Goal: Task Accomplishment & Management: Use online tool/utility

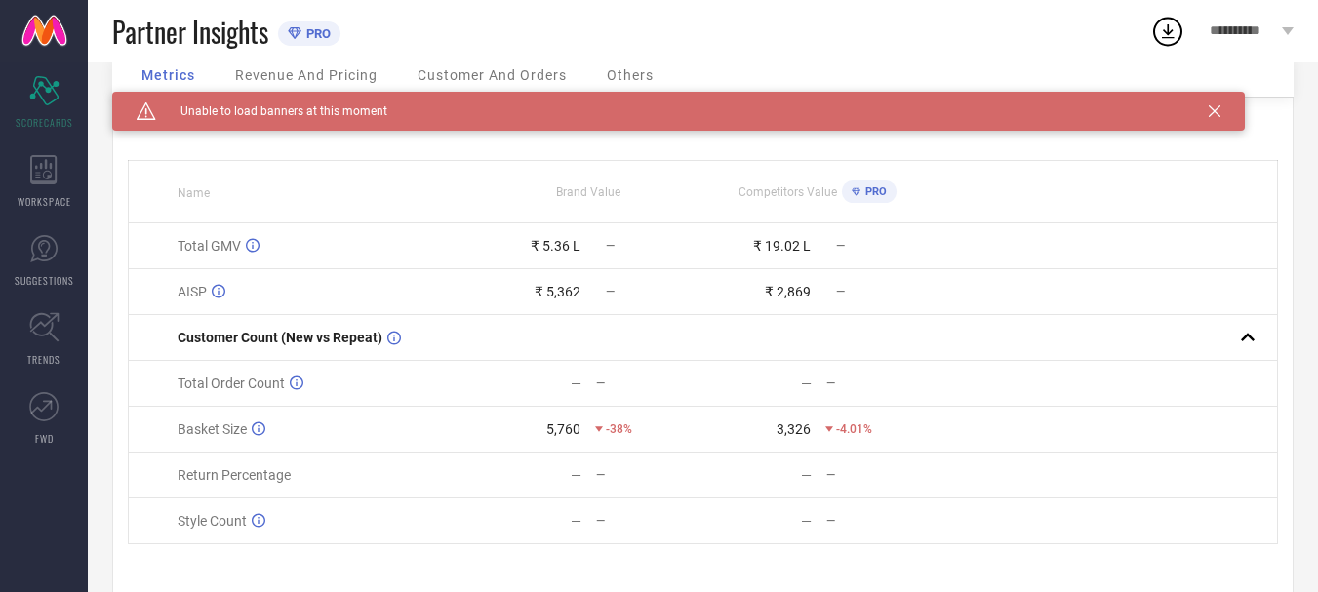
scroll to position [128, 0]
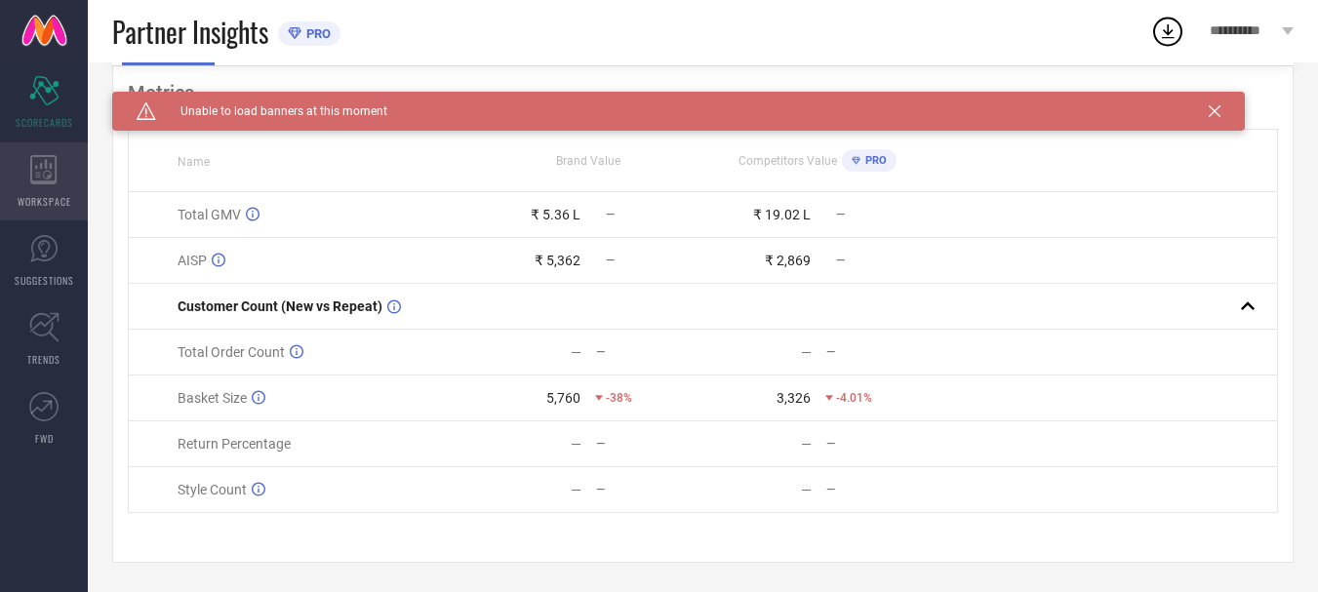
click at [24, 182] on div "WORKSPACE" at bounding box center [44, 181] width 88 height 78
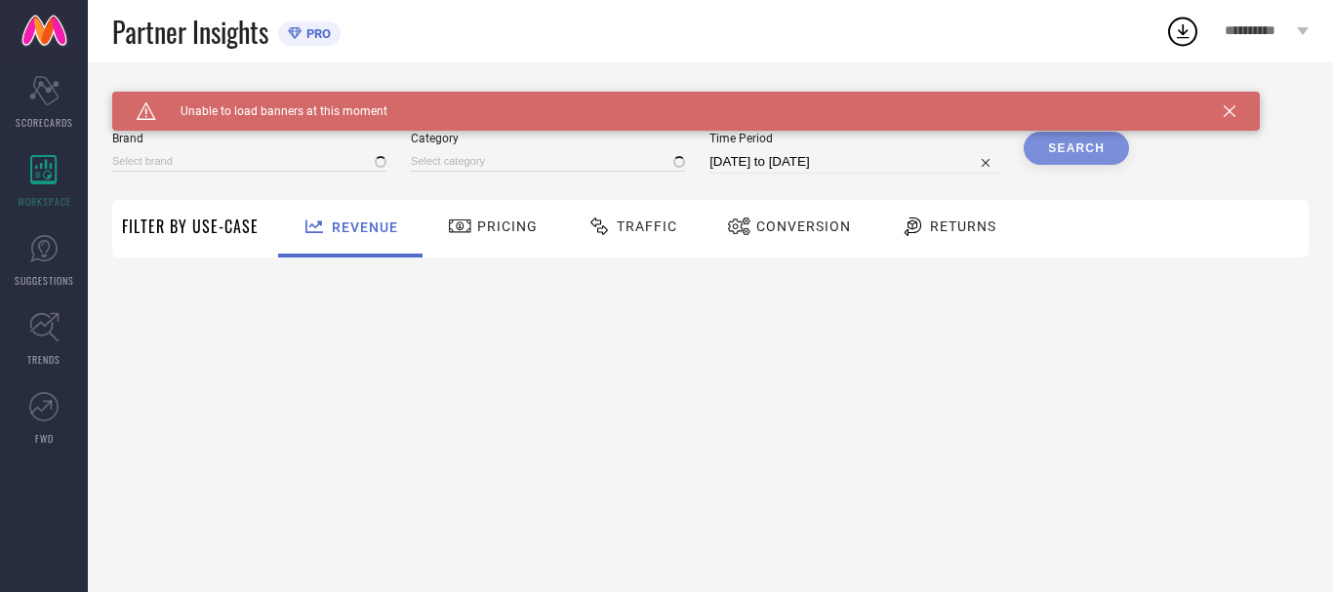
type input "DRESSFOLK"
type input "All"
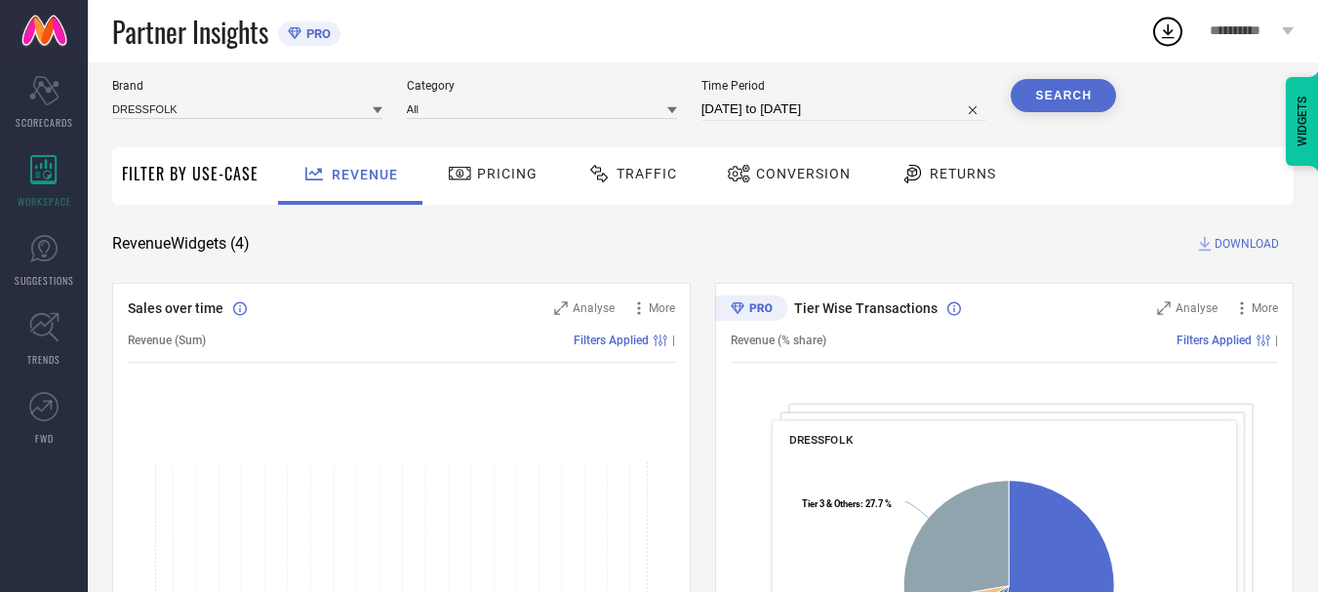
scroll to position [10, 0]
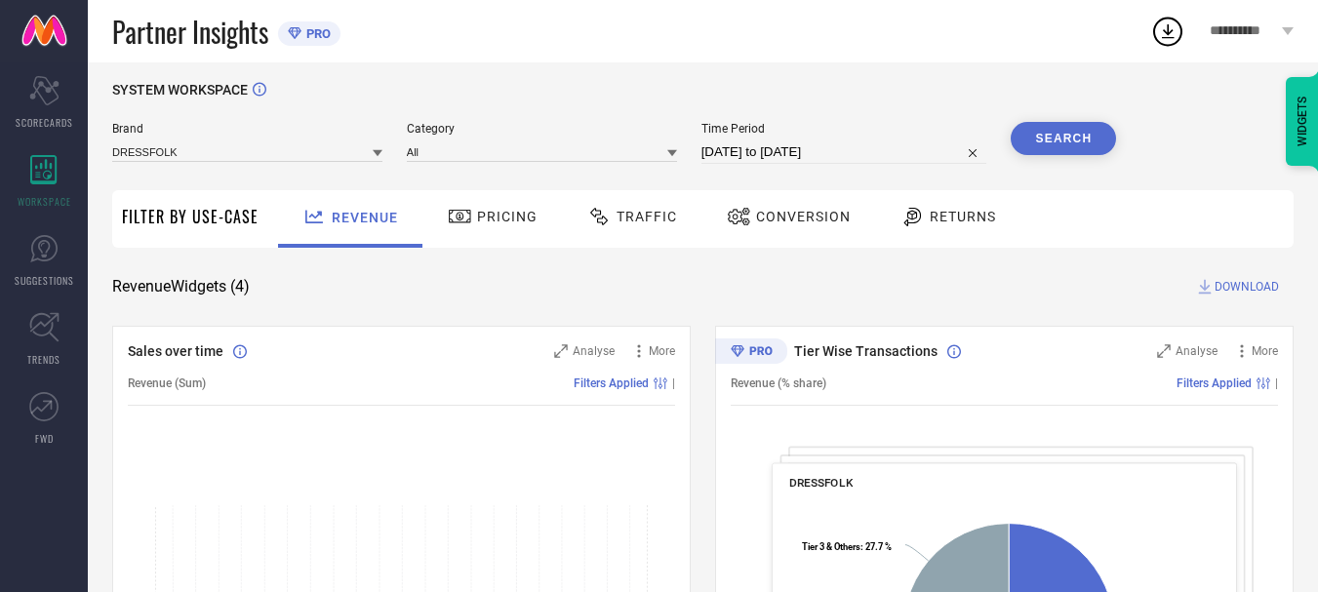
click at [472, 222] on div at bounding box center [462, 216] width 29 height 23
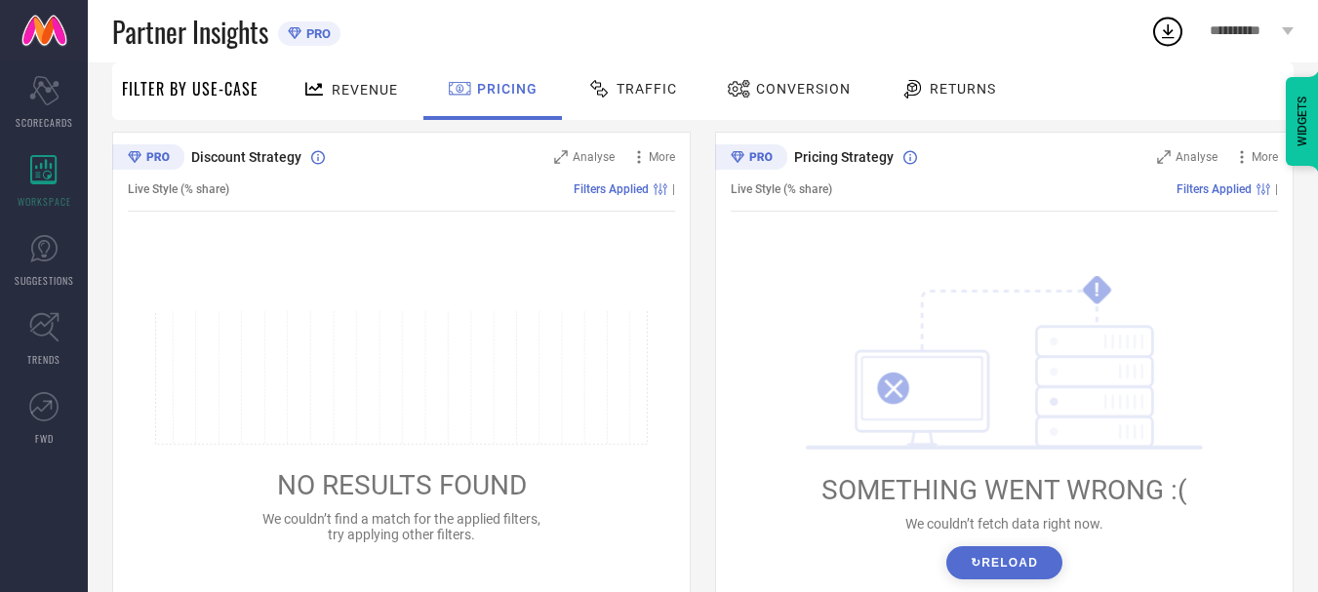
scroll to position [175, 0]
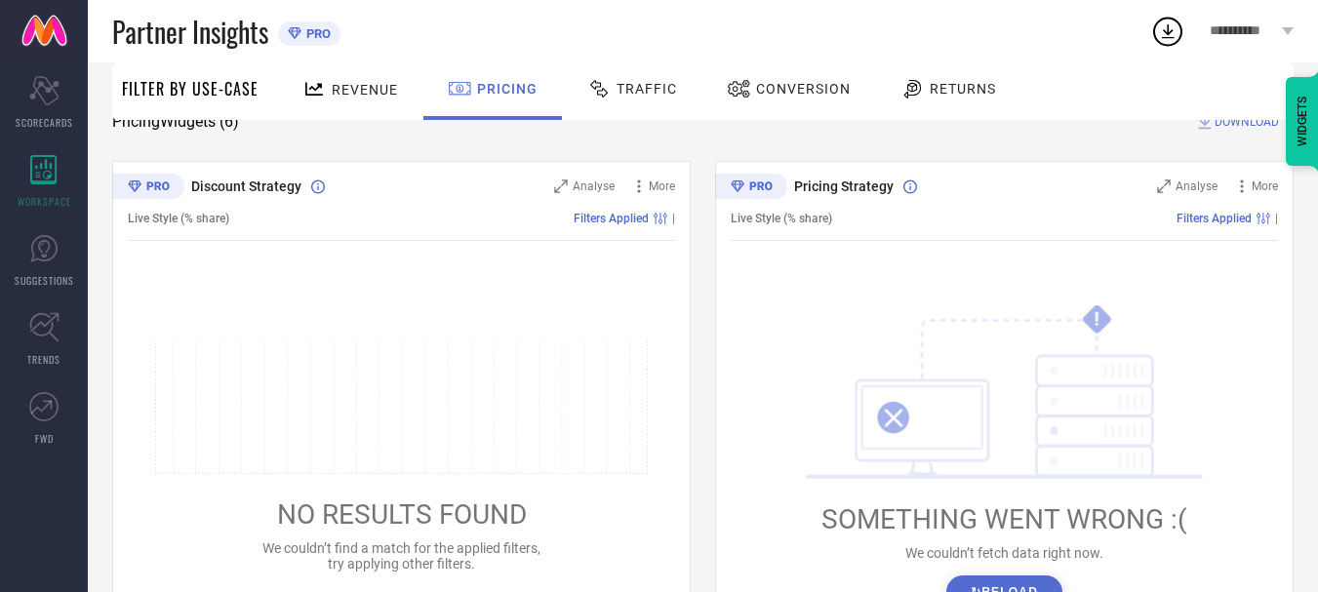
click at [617, 91] on span "Traffic" at bounding box center [647, 89] width 60 height 16
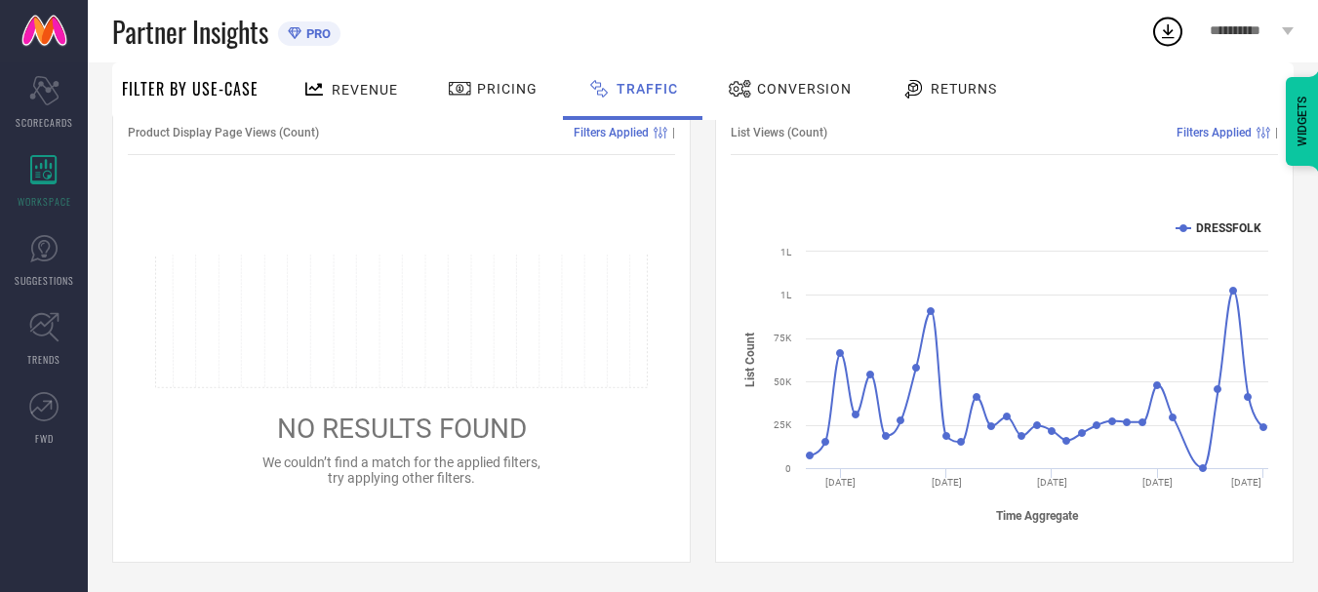
scroll to position [0, 0]
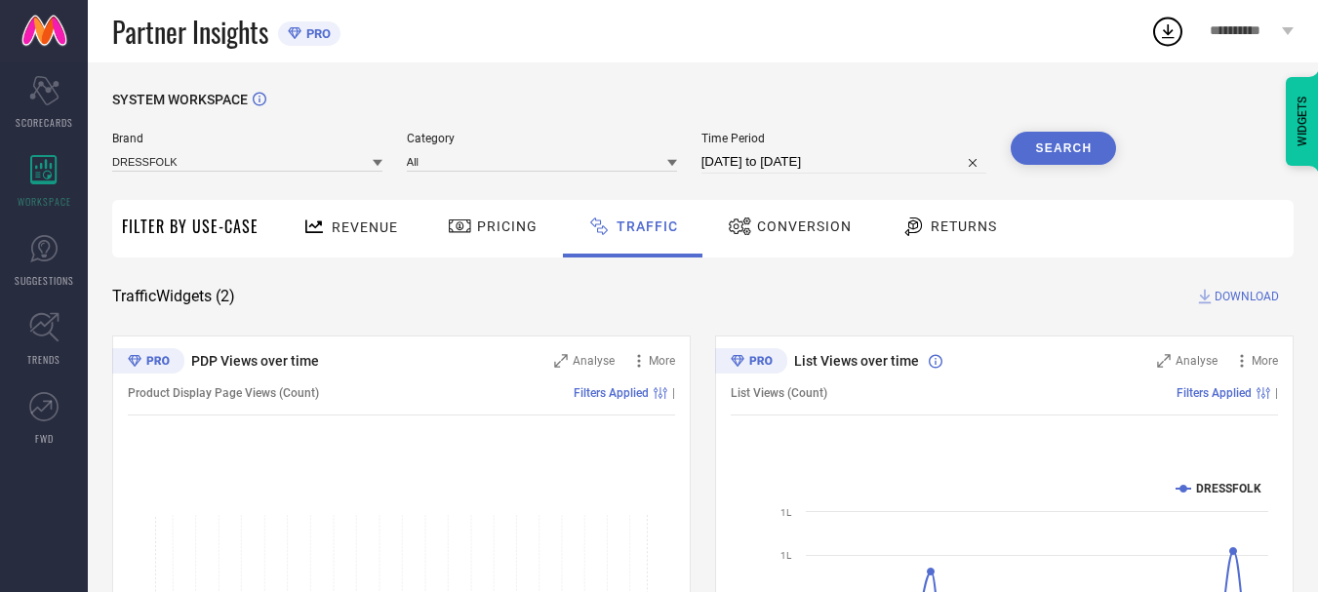
click at [825, 231] on span "Conversion" at bounding box center [804, 227] width 95 height 16
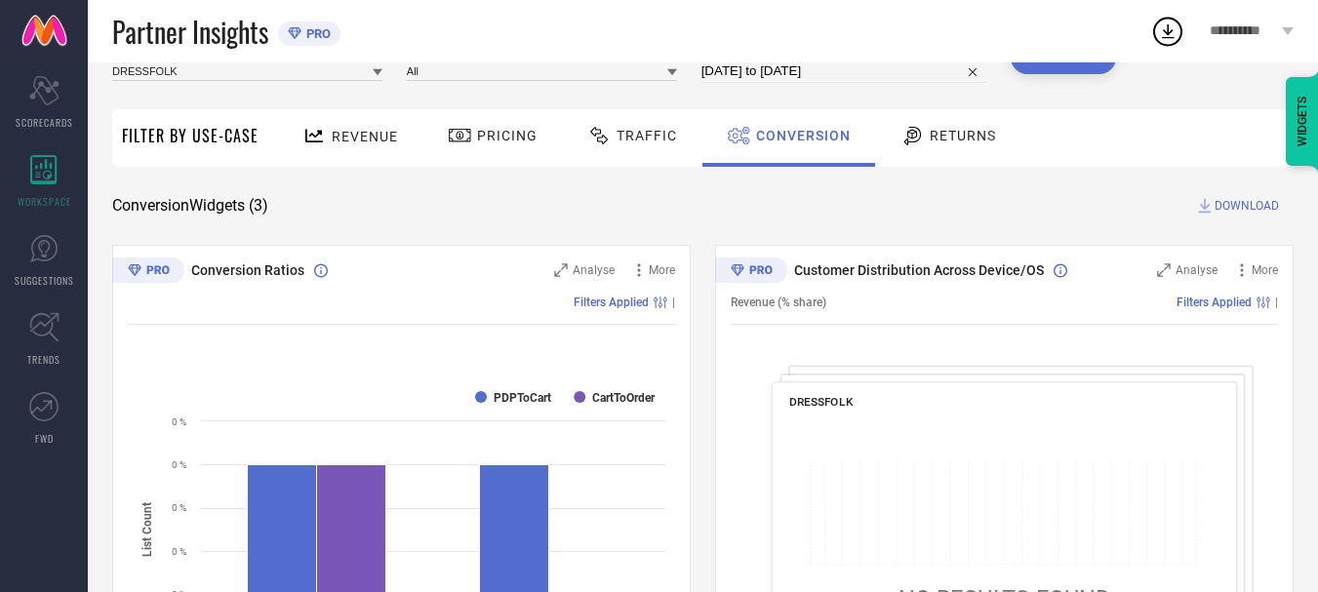
scroll to position [5, 0]
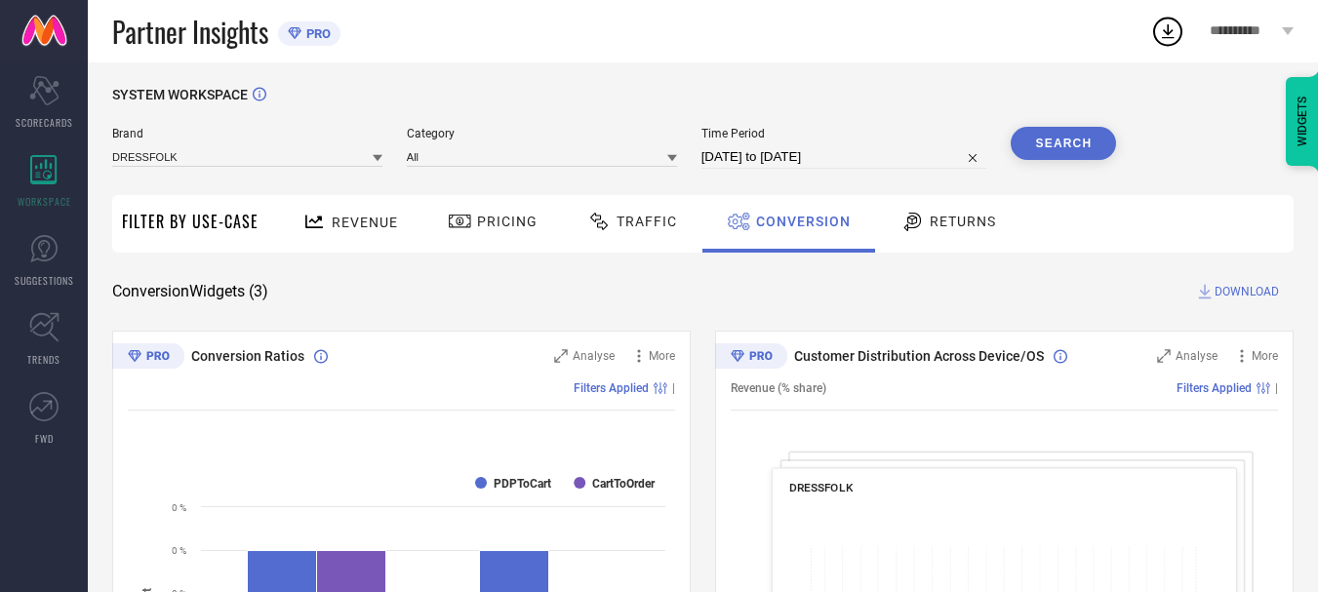
click at [940, 225] on span "Returns" at bounding box center [963, 222] width 66 height 16
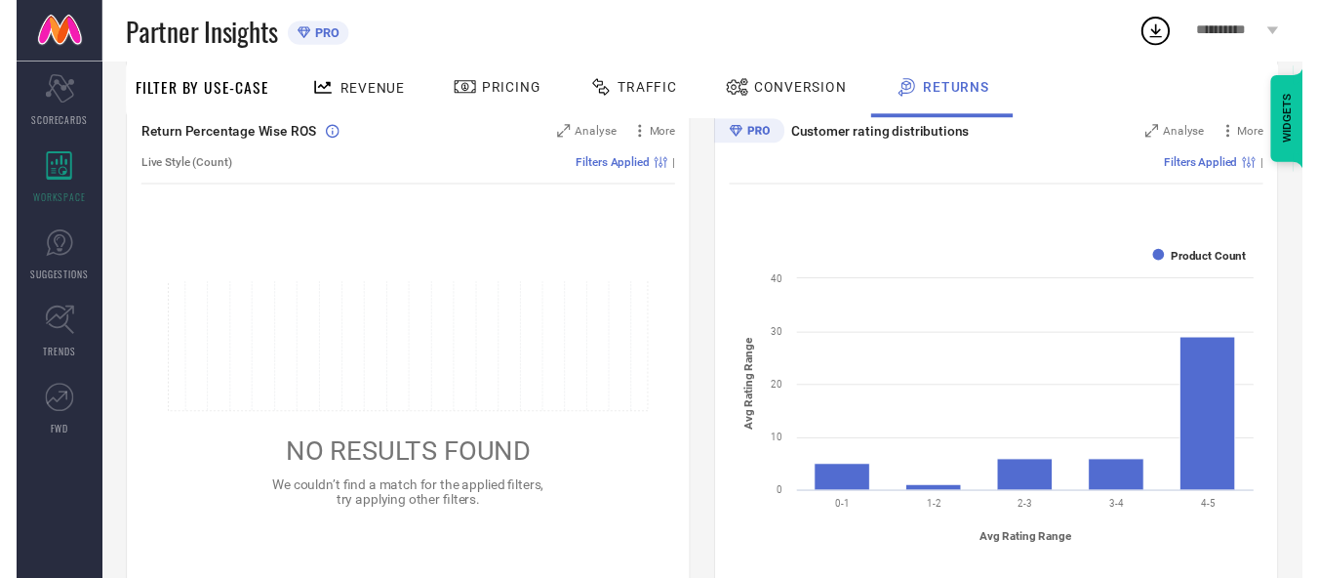
scroll to position [0, 0]
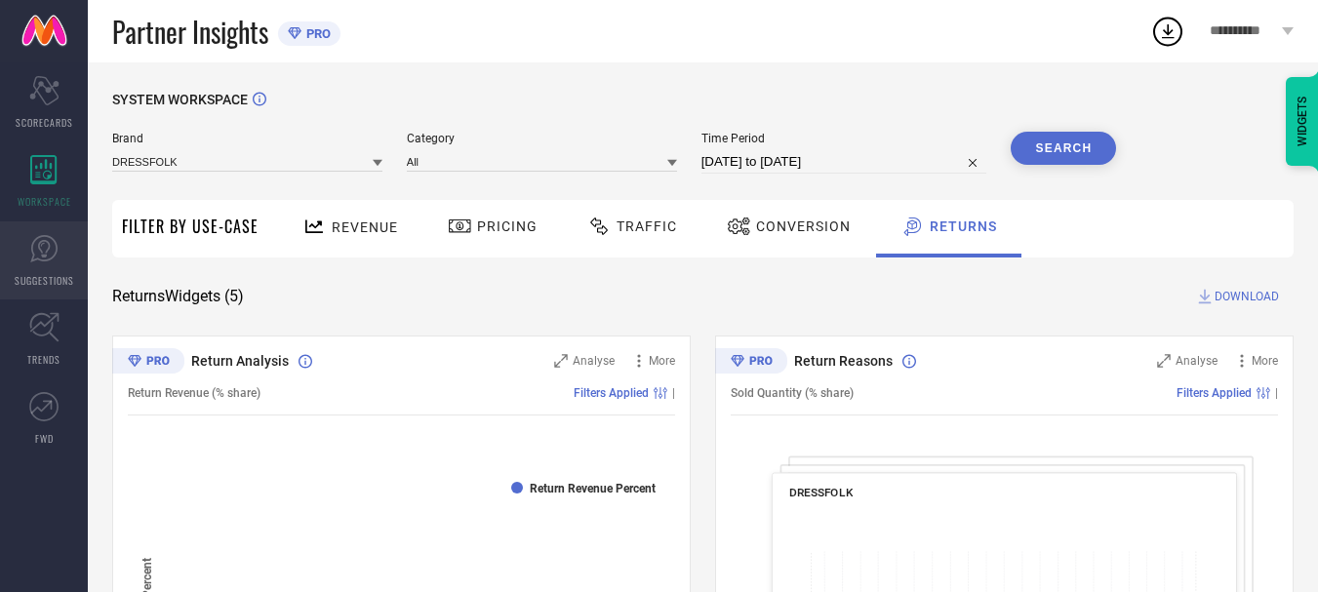
click at [42, 244] on icon at bounding box center [44, 249] width 12 height 18
